Goal: Task Accomplishment & Management: Manage account settings

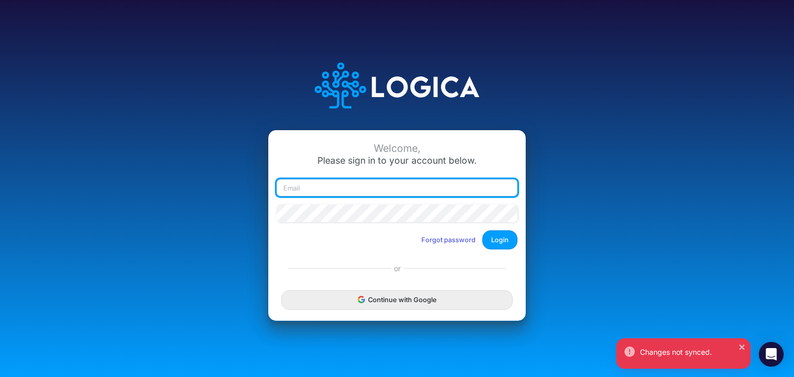
click at [327, 189] on input "email" at bounding box center [397, 188] width 241 height 18
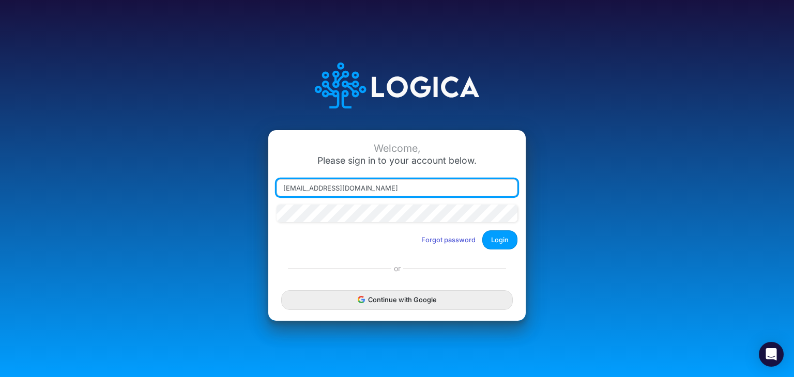
click at [414, 187] on input "[EMAIL_ADDRESS][DOMAIN_NAME]" at bounding box center [397, 188] width 241 height 18
type input "j"
click at [413, 187] on input "email" at bounding box center [397, 188] width 241 height 18
type input "j"
click at [358, 188] on input "email" at bounding box center [397, 188] width 241 height 18
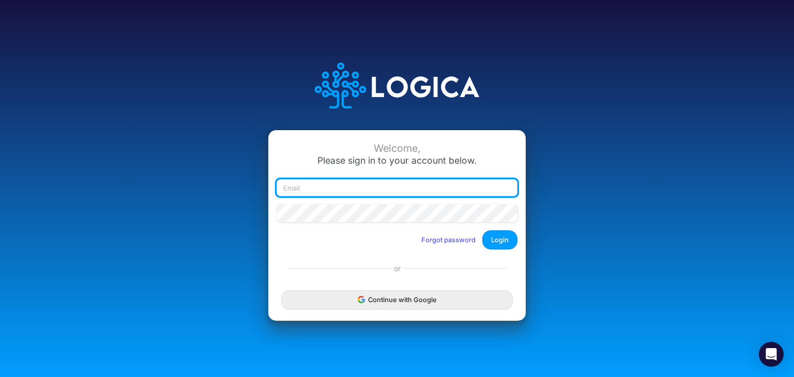
type input "[EMAIL_ADDRESS][DOMAIN_NAME]"
